Goal: Find specific page/section: Find specific page/section

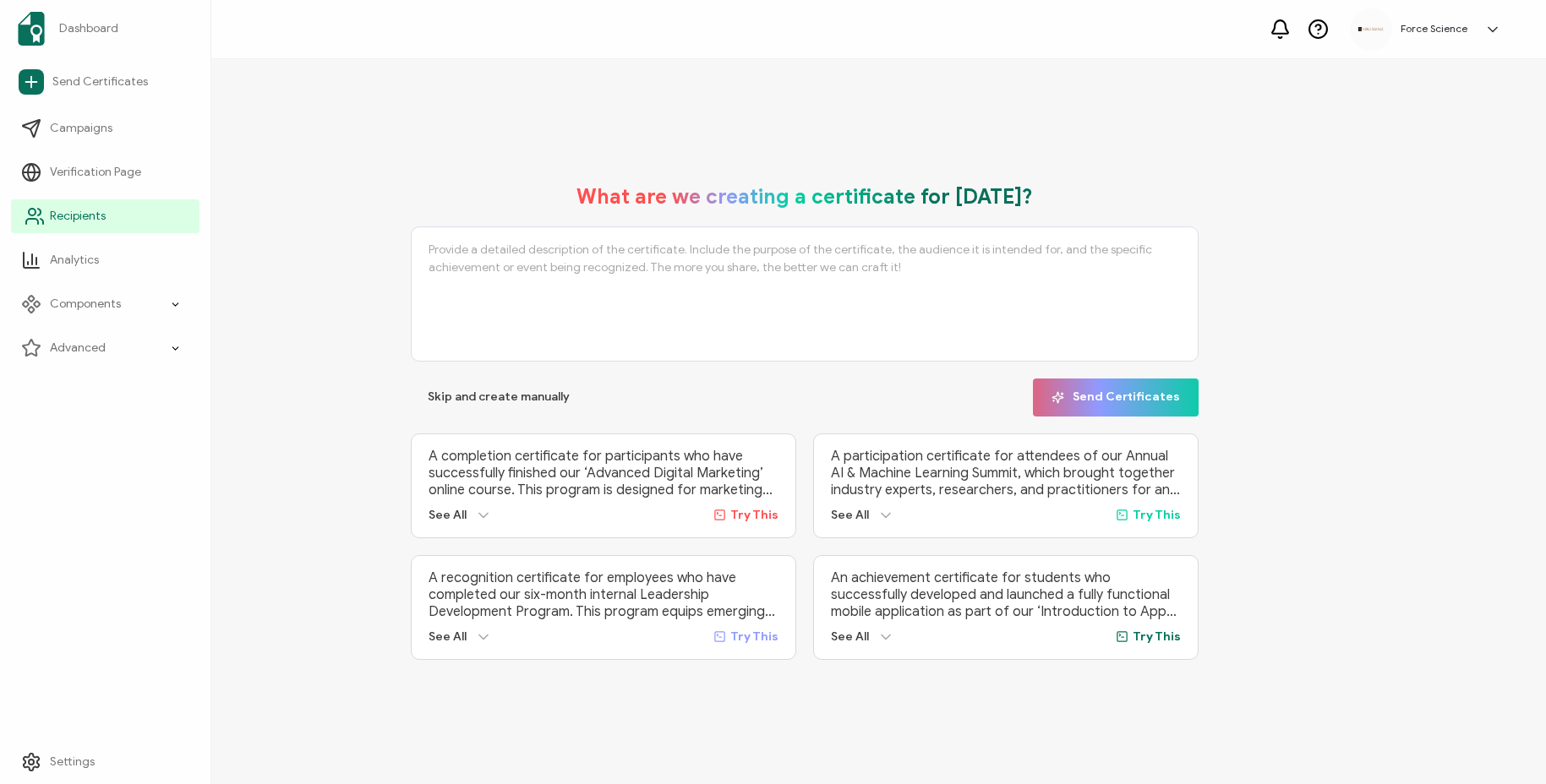
click at [42, 218] on icon at bounding box center [34, 216] width 20 height 20
click at [36, 218] on icon at bounding box center [34, 216] width 20 height 20
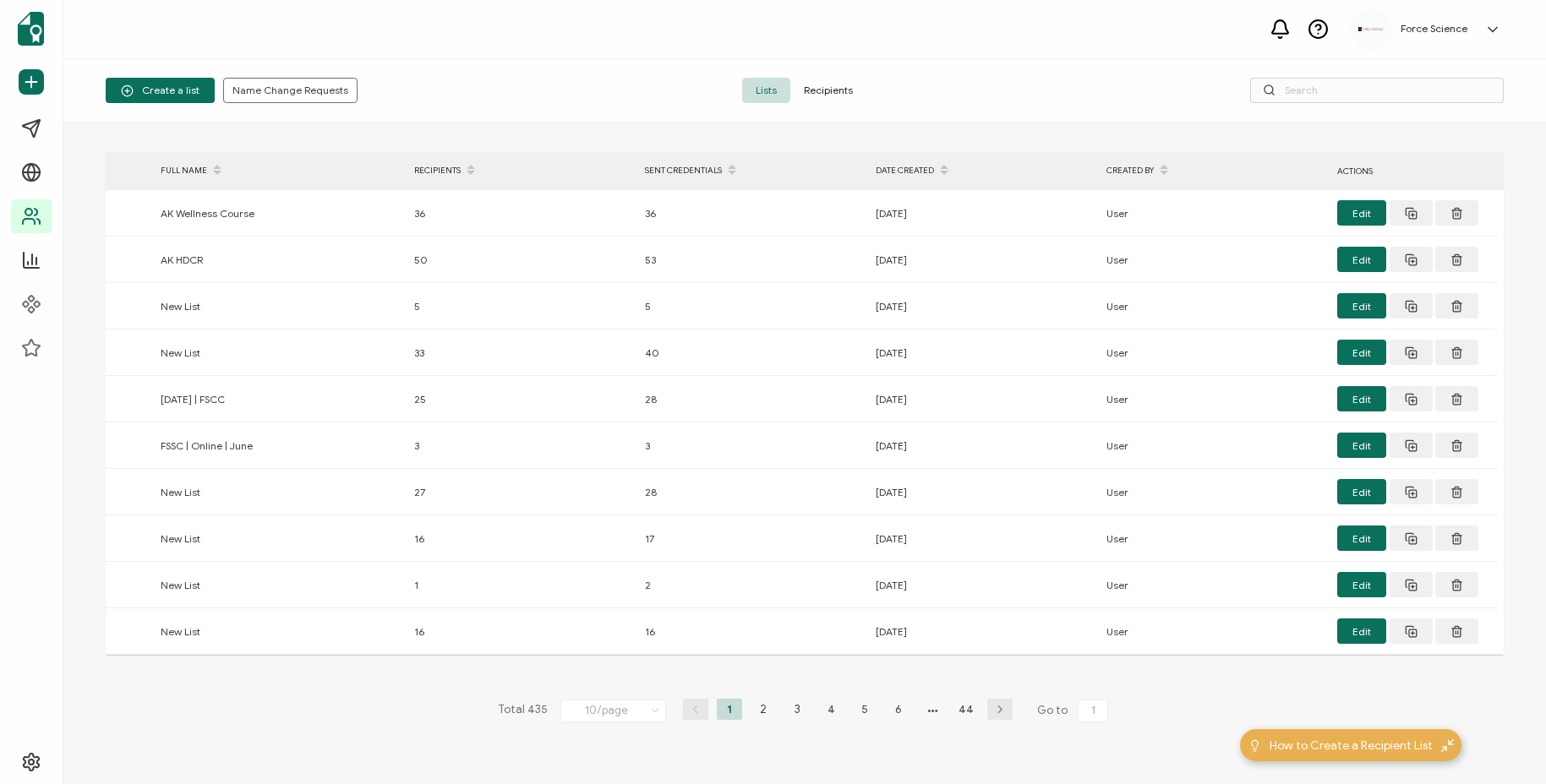
drag, startPoint x: 822, startPoint y: 91, endPoint x: 1134, endPoint y: 88, distance: 312.0
click at [828, 91] on span "Recipients" at bounding box center [828, 90] width 76 height 26
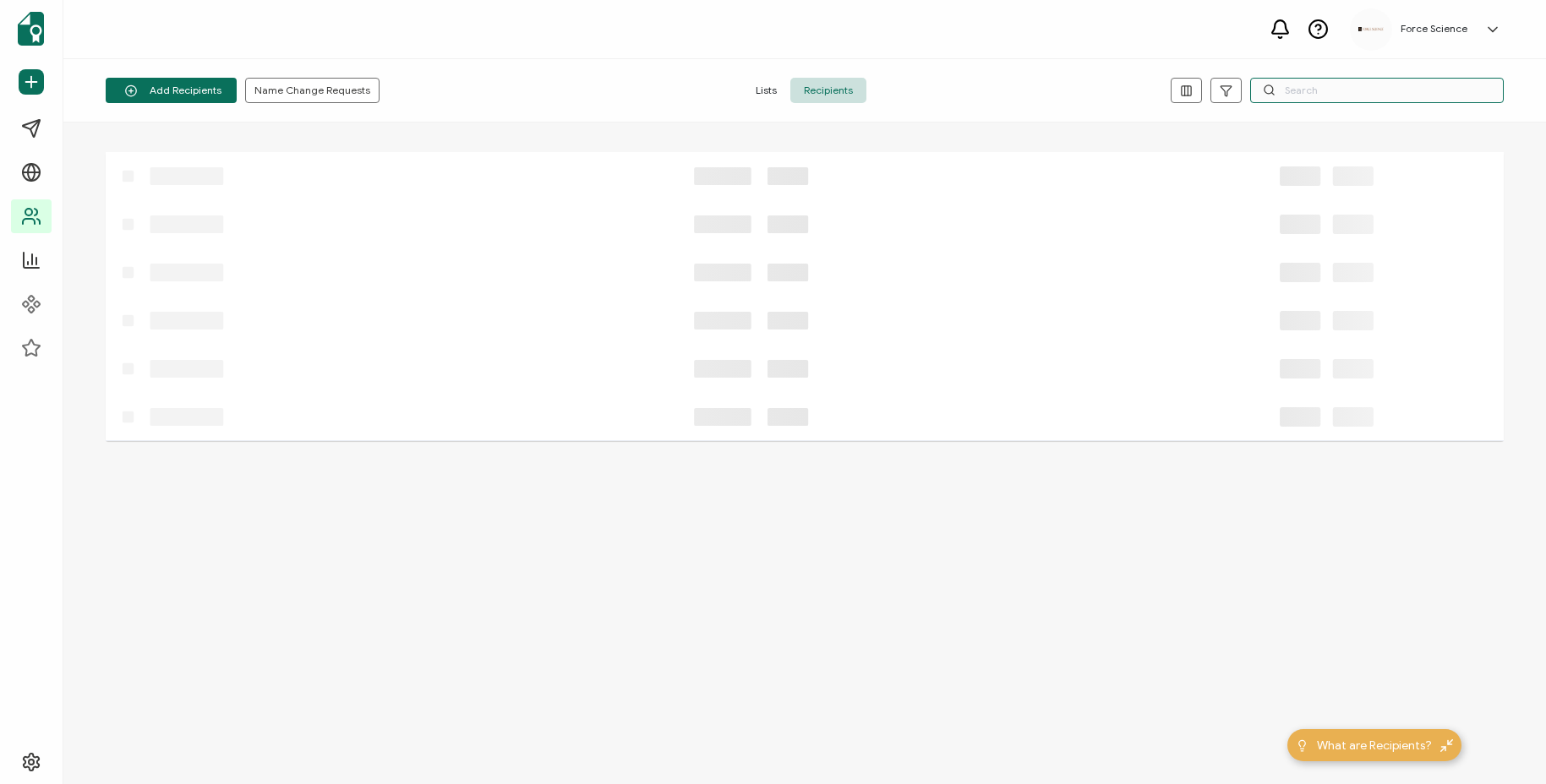
click at [1295, 87] on input "text" at bounding box center [1377, 90] width 254 height 26
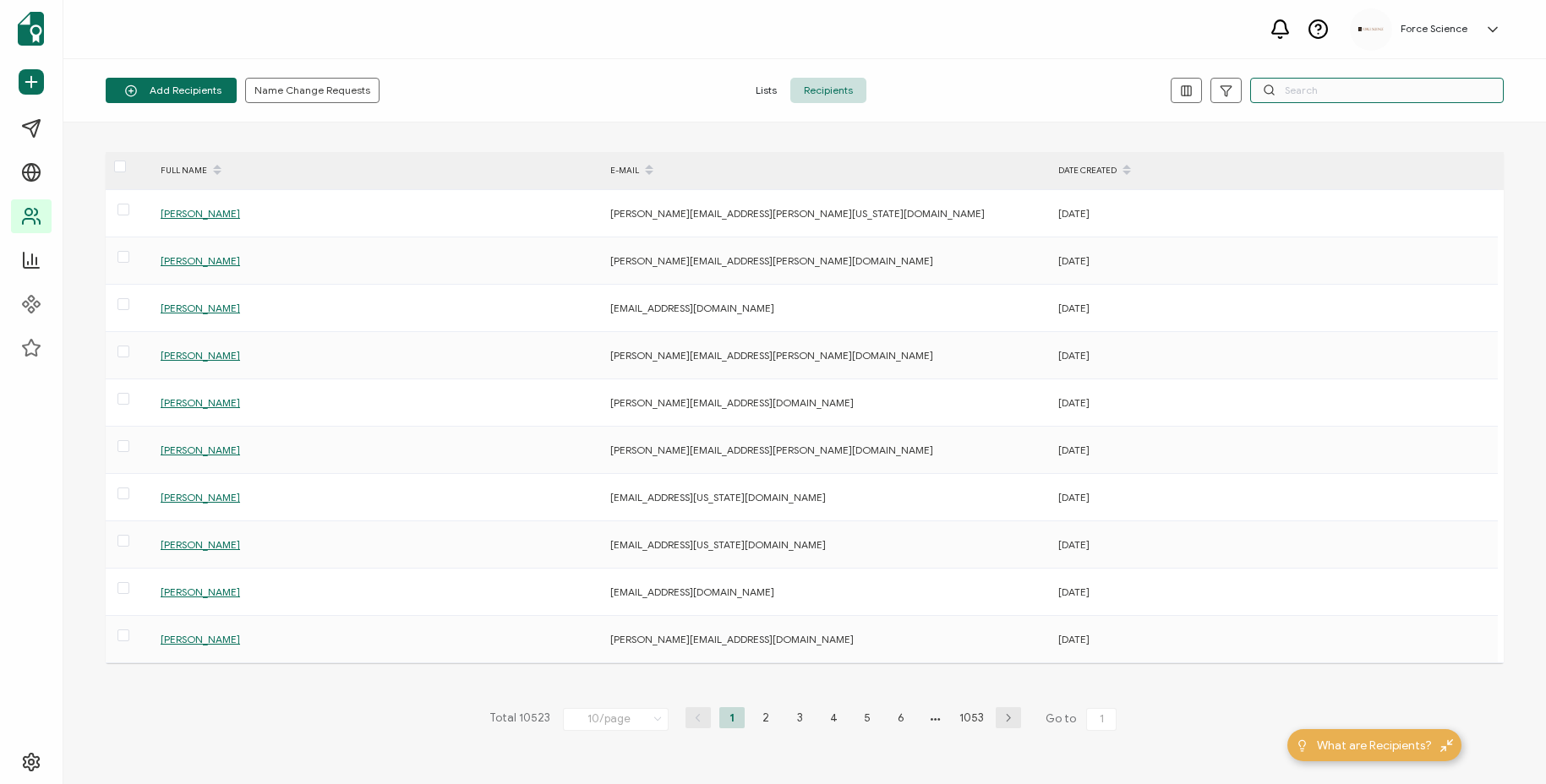
paste input "[EMAIL_ADDRESS][DOMAIN_NAME]"
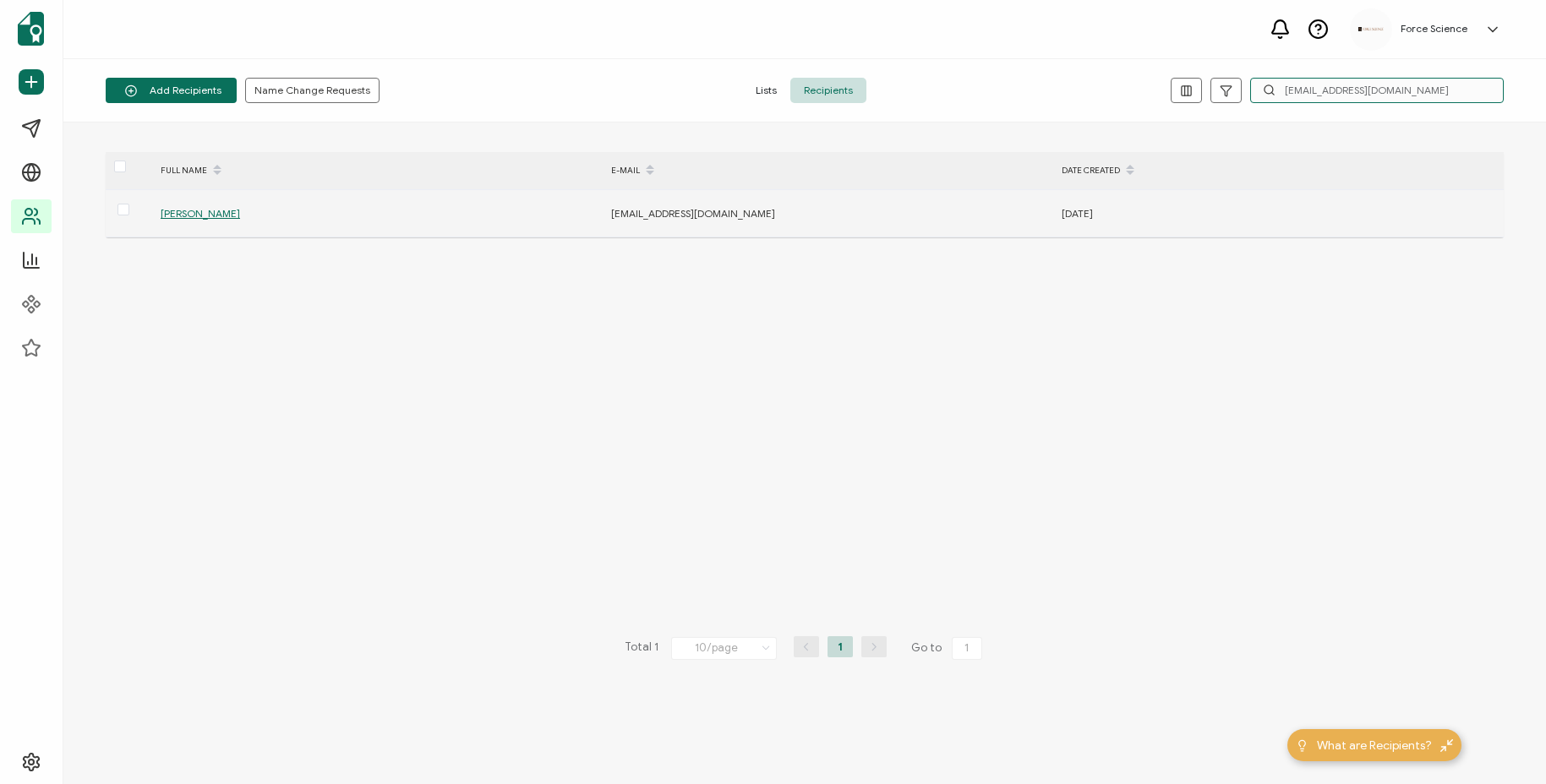
type input "[EMAIL_ADDRESS][DOMAIN_NAME]"
click at [211, 211] on span "[PERSON_NAME]" at bounding box center [201, 213] width 79 height 12
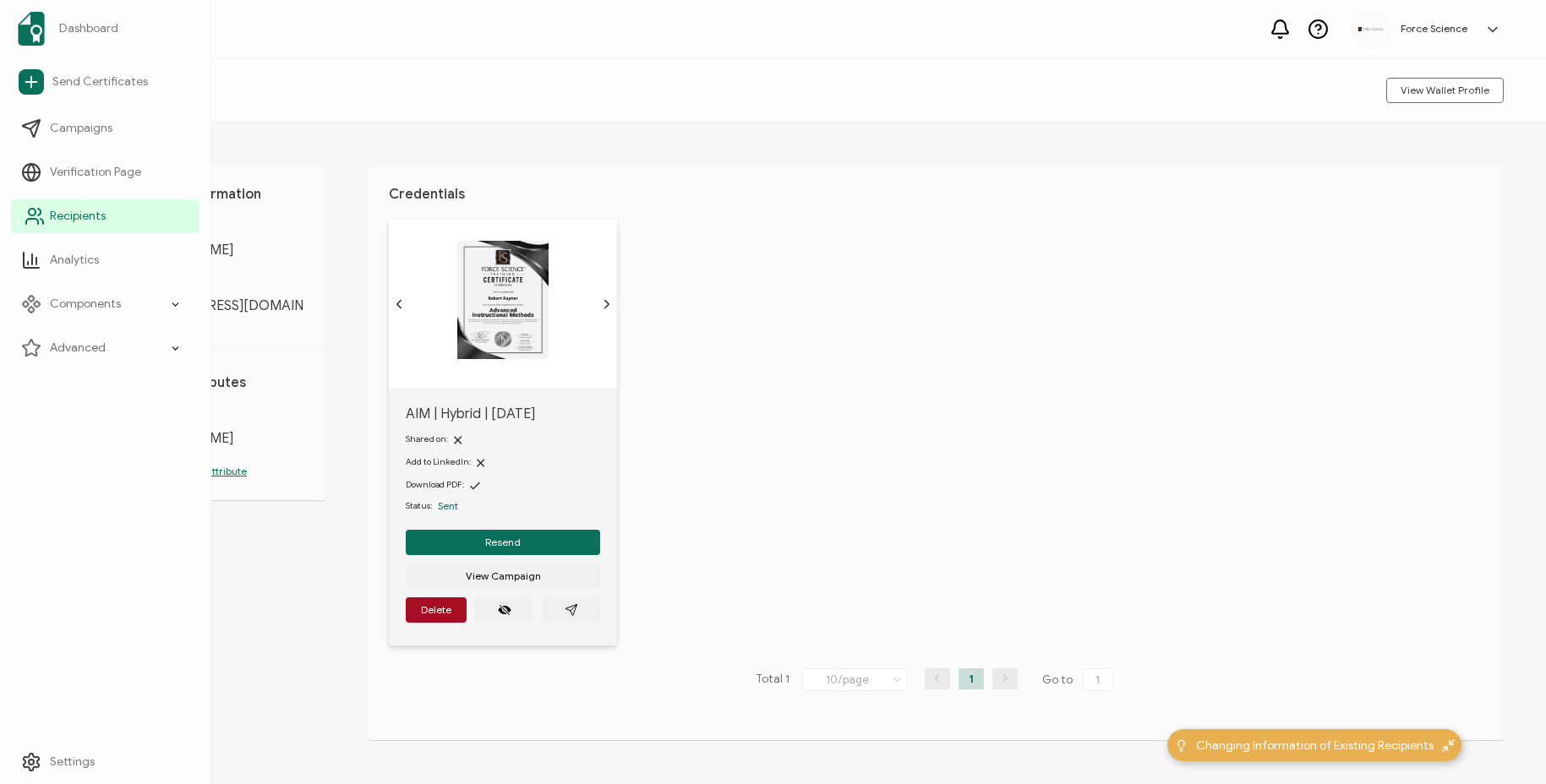
click at [43, 218] on icon at bounding box center [34, 216] width 20 height 20
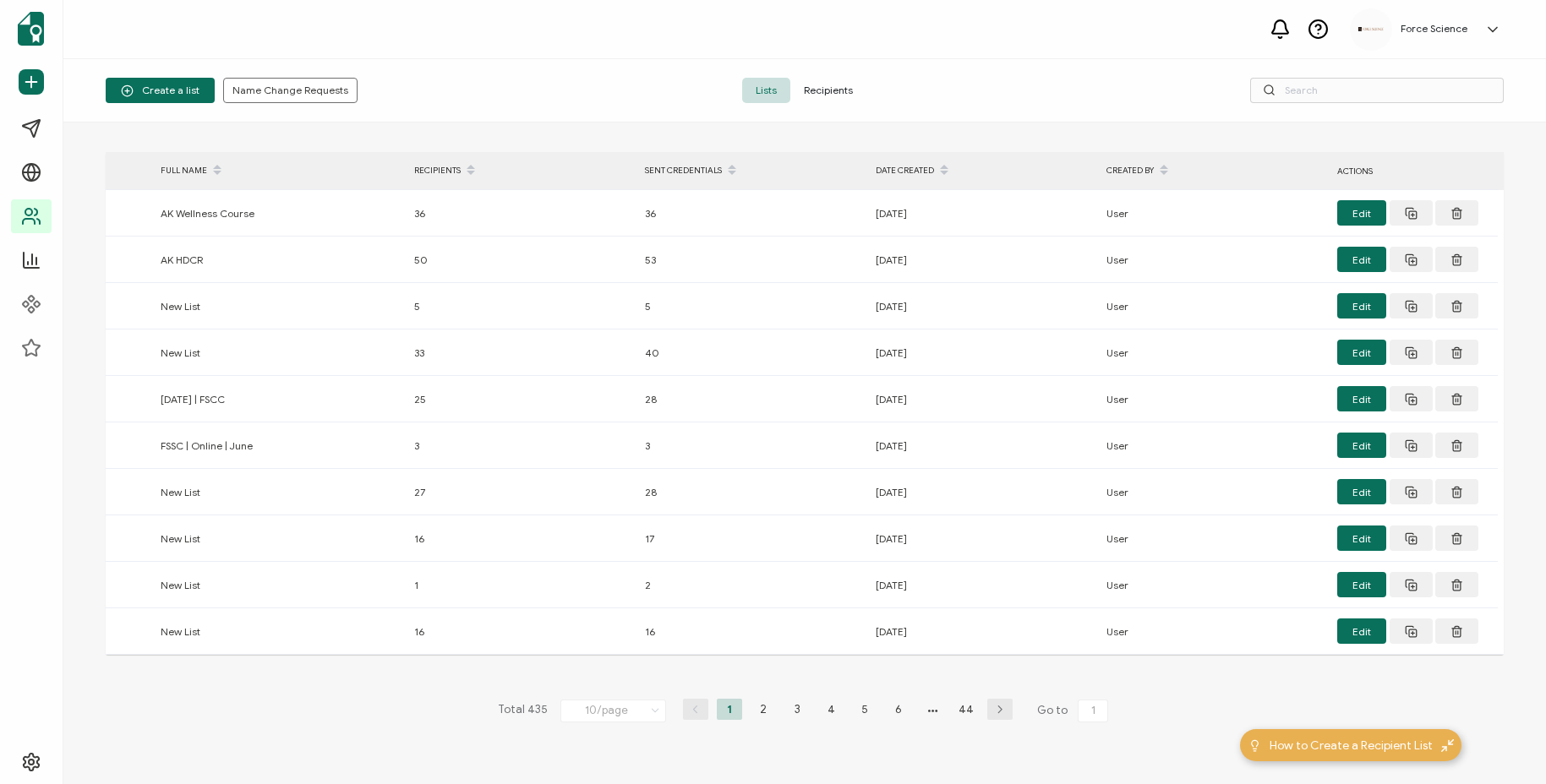
click at [827, 89] on span "Recipients" at bounding box center [828, 90] width 76 height 26
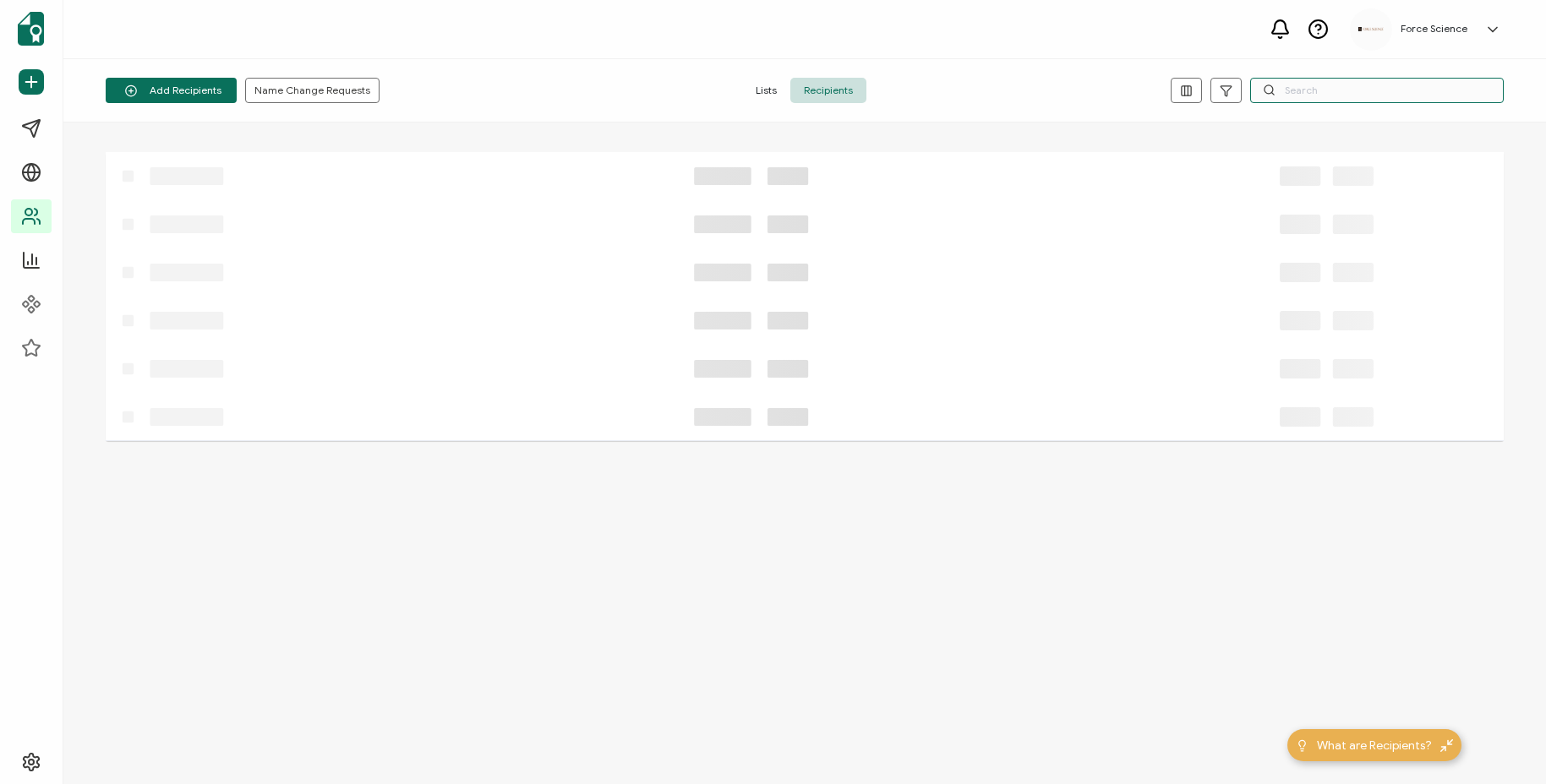
click at [1433, 95] on input "text" at bounding box center [1377, 90] width 254 height 26
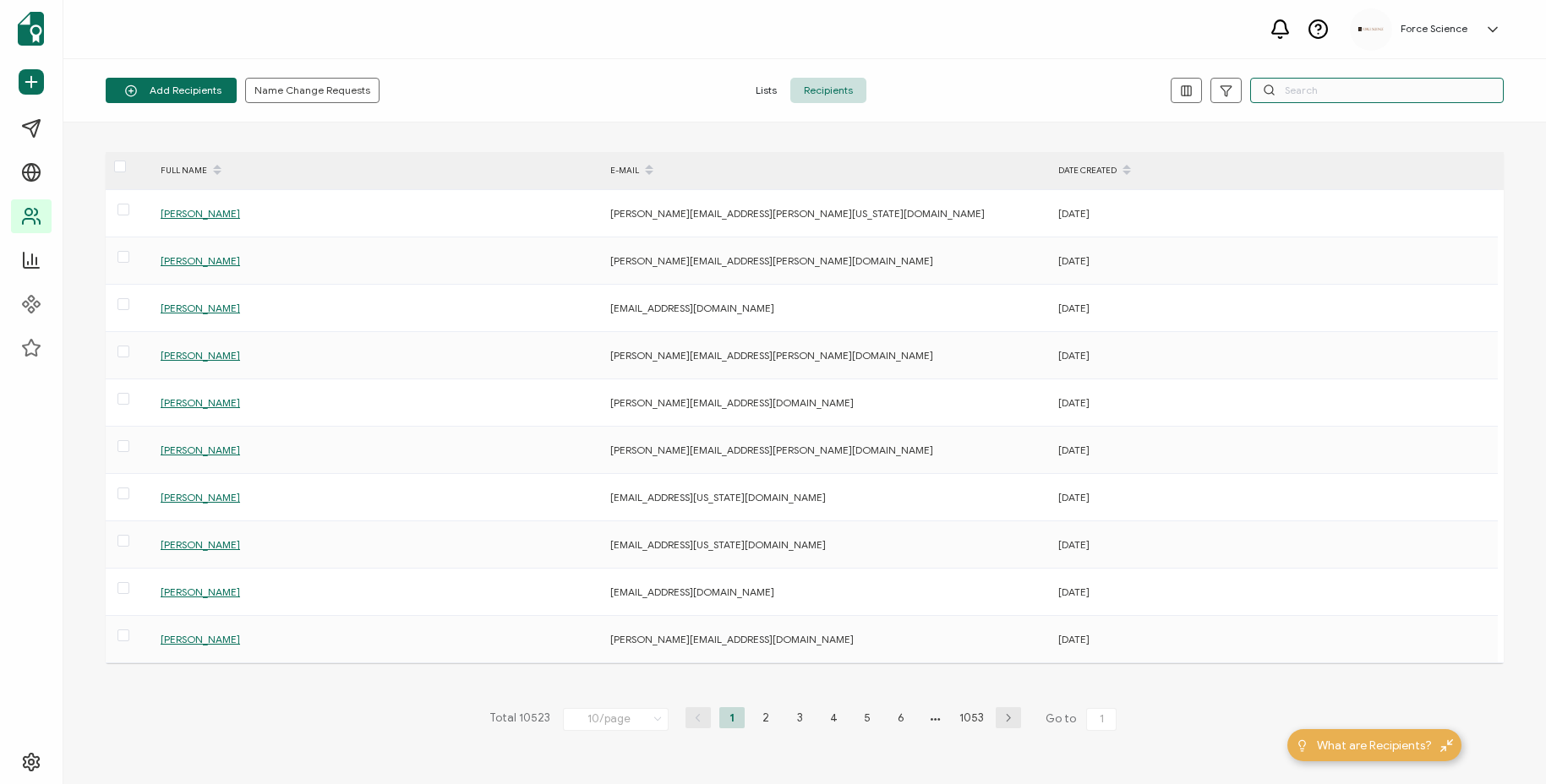
paste input "[PERSON_NAME][EMAIL_ADDRESS][PERSON_NAME][DOMAIN_NAME]"
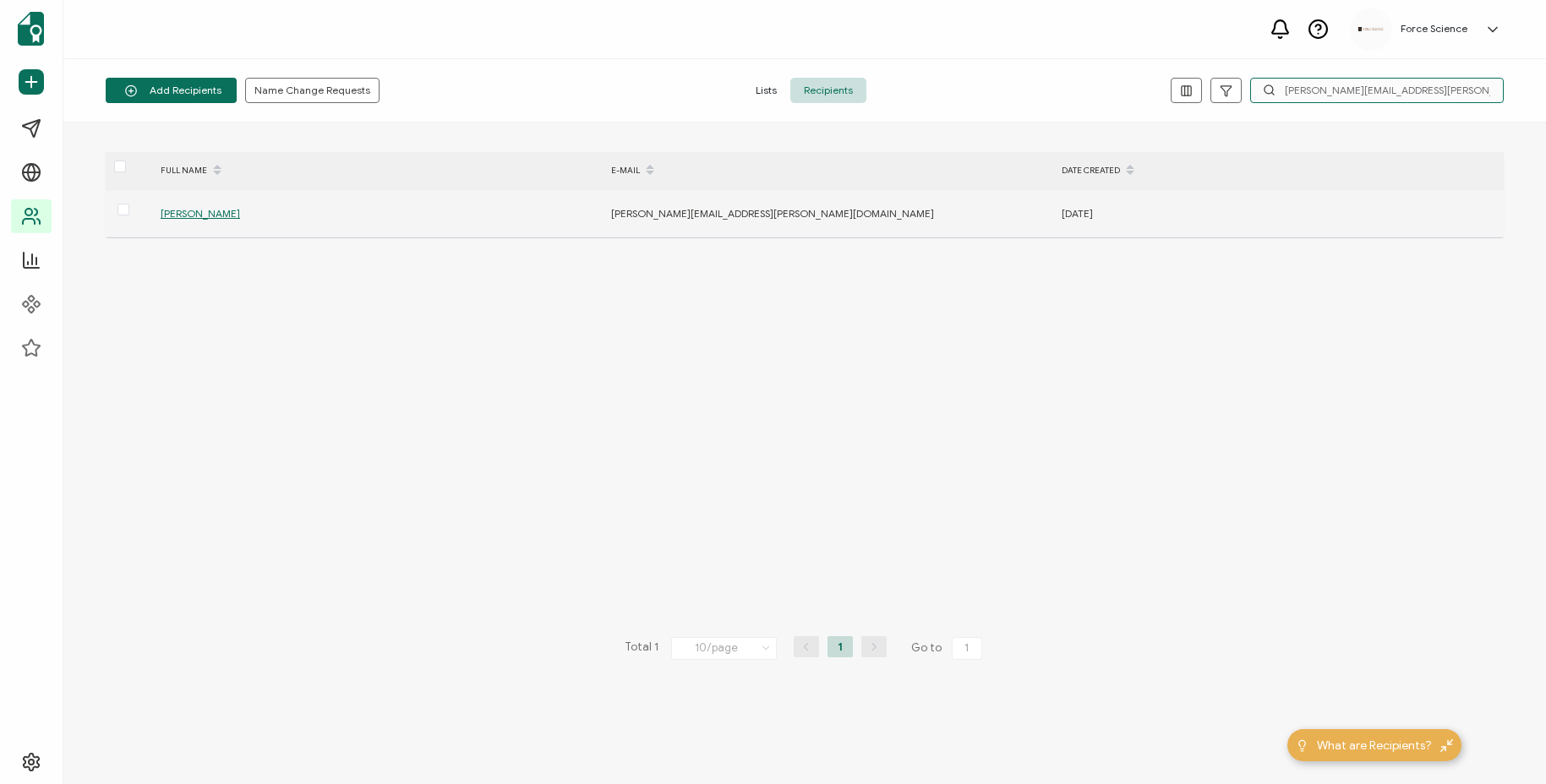
type input "[PERSON_NAME][EMAIL_ADDRESS][PERSON_NAME][DOMAIN_NAME]"
click at [235, 210] on span "[PERSON_NAME]" at bounding box center [201, 213] width 79 height 12
